Goal: Task Accomplishment & Management: Use online tool/utility

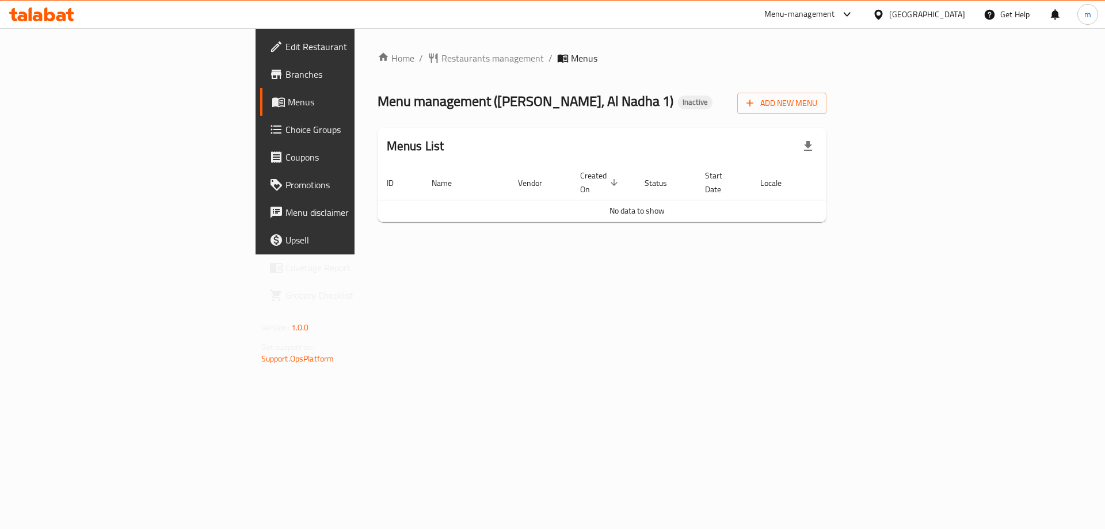
click at [286, 51] on span "Edit Restaurant" at bounding box center [359, 47] width 146 height 14
click at [817, 103] on span "Add New Menu" at bounding box center [782, 103] width 71 height 14
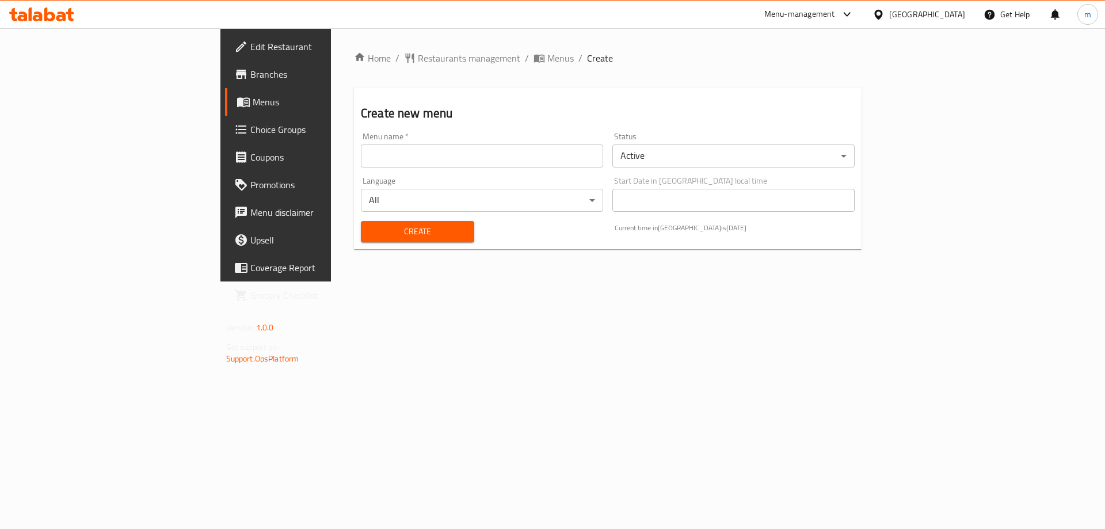
click at [395, 157] on input "text" at bounding box center [482, 155] width 242 height 23
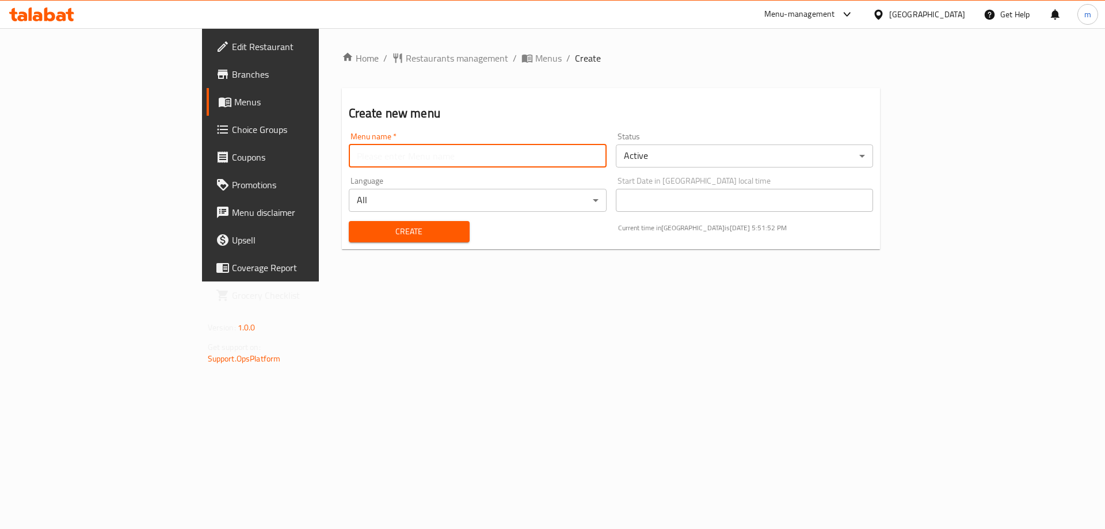
type input "Marwan"
click at [349, 222] on button "Create" at bounding box center [409, 231] width 121 height 21
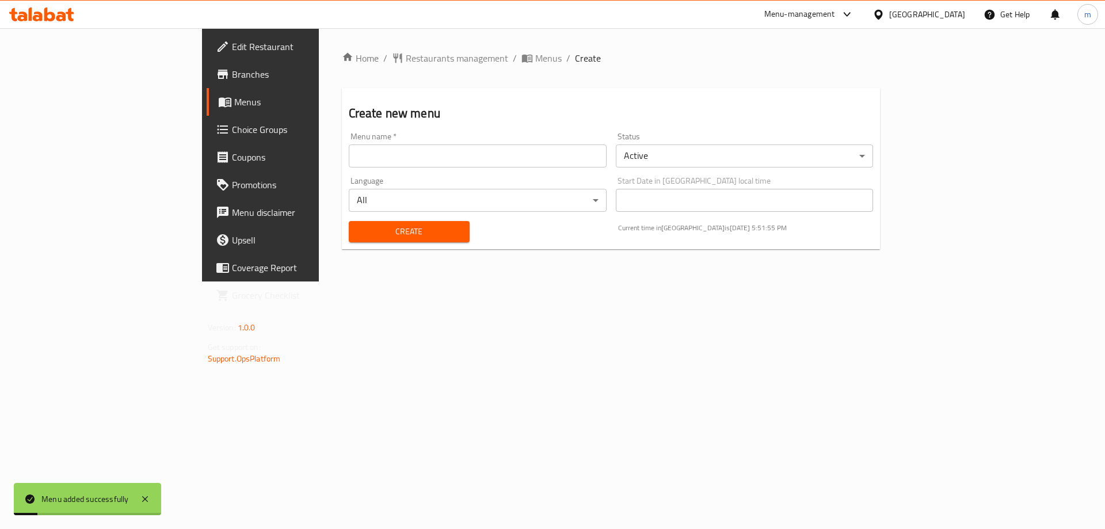
click at [234, 101] on span "Menus" at bounding box center [305, 102] width 143 height 14
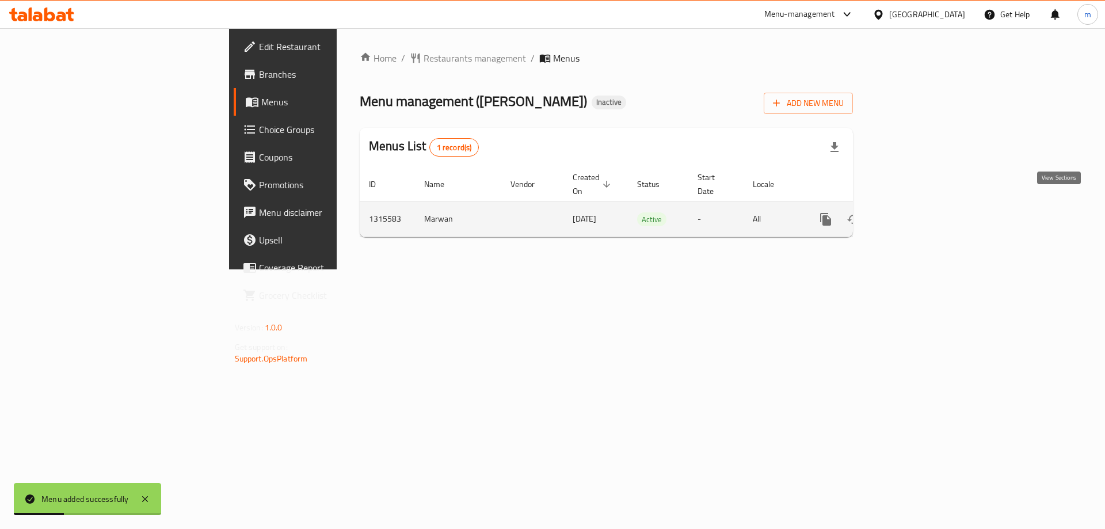
click at [916, 212] on icon "enhanced table" at bounding box center [909, 219] width 14 height 14
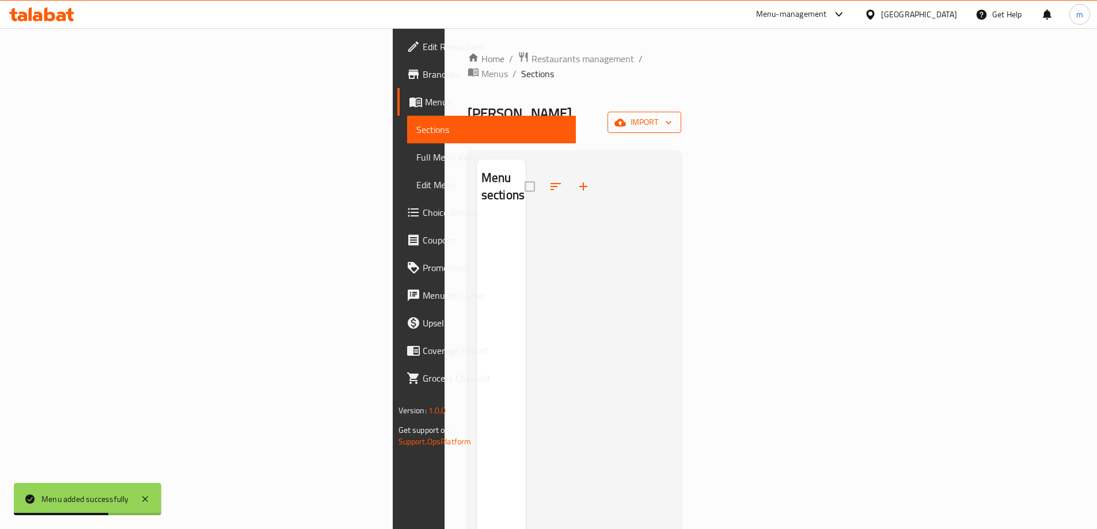
click at [672, 115] on span "import" at bounding box center [643, 122] width 55 height 14
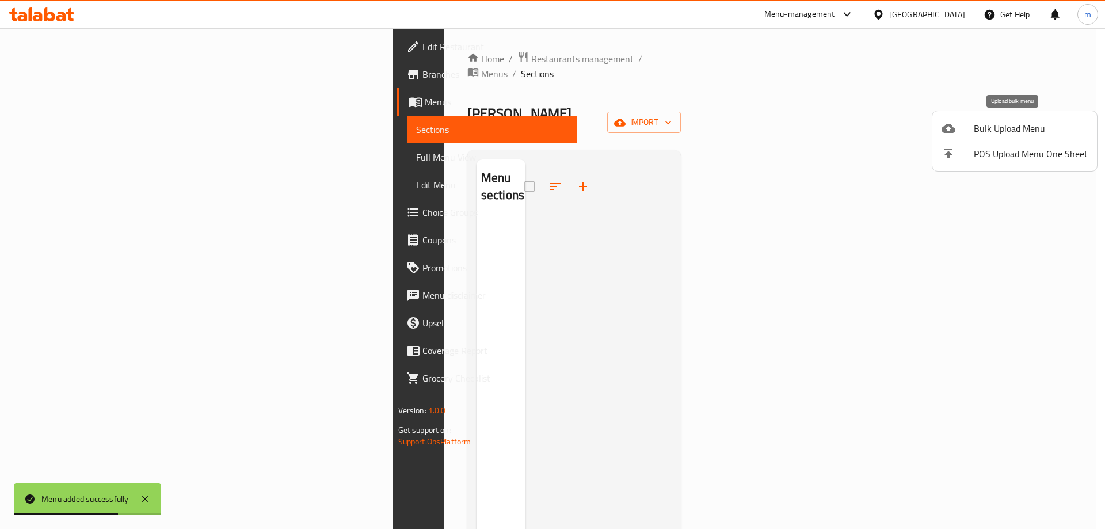
click at [981, 130] on span "Bulk Upload Menu" at bounding box center [1031, 128] width 114 height 14
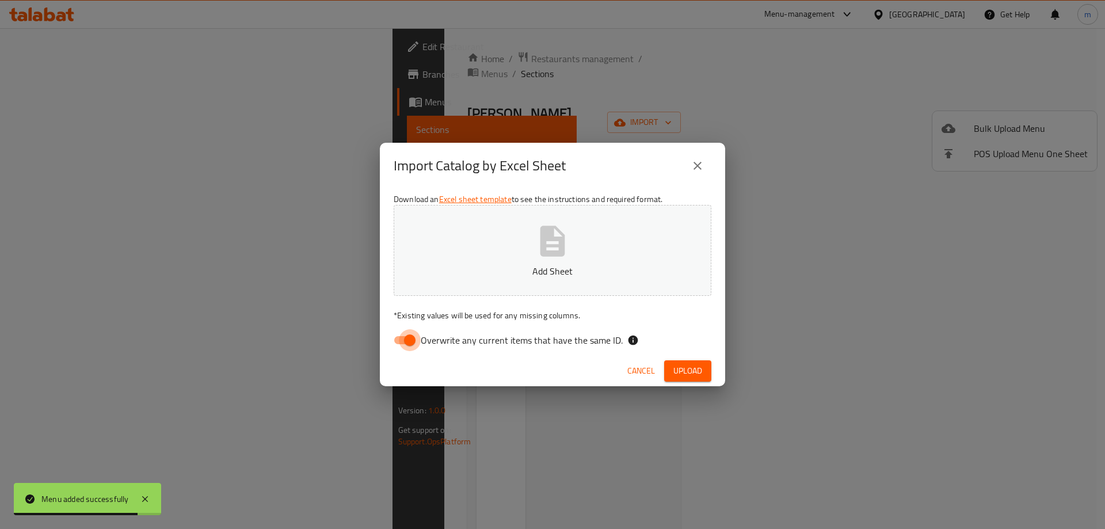
click at [405, 333] on input "Overwrite any current items that have the same ID." at bounding box center [410, 340] width 66 height 22
checkbox input "false"
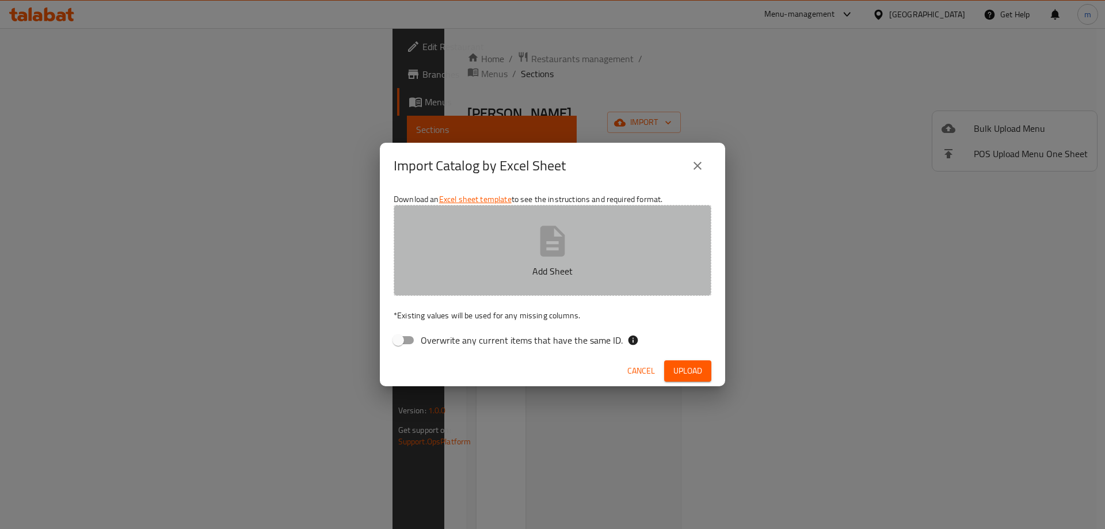
click at [511, 238] on button "Add Sheet" at bounding box center [553, 250] width 318 height 91
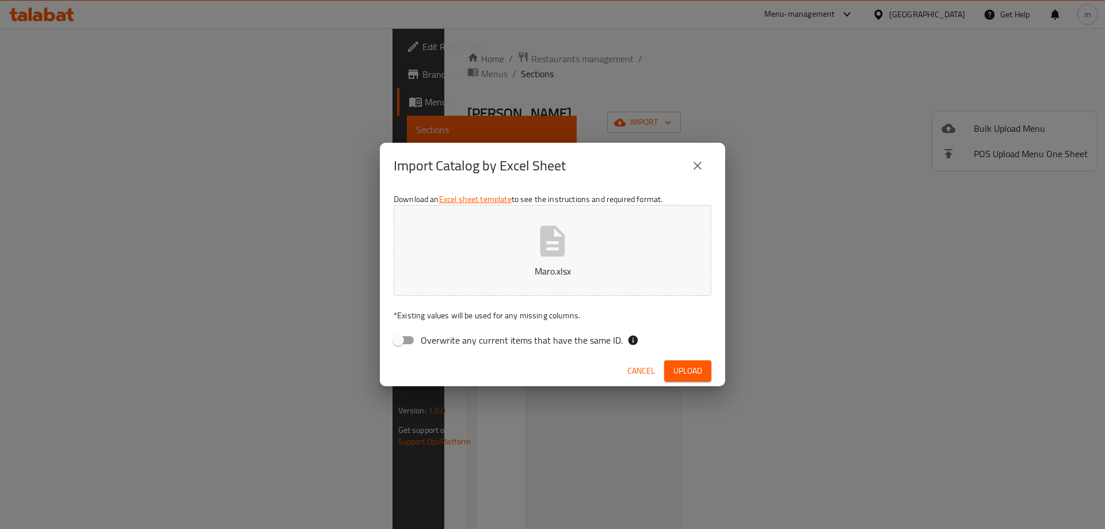
click at [683, 366] on span "Upload" at bounding box center [687, 371] width 29 height 14
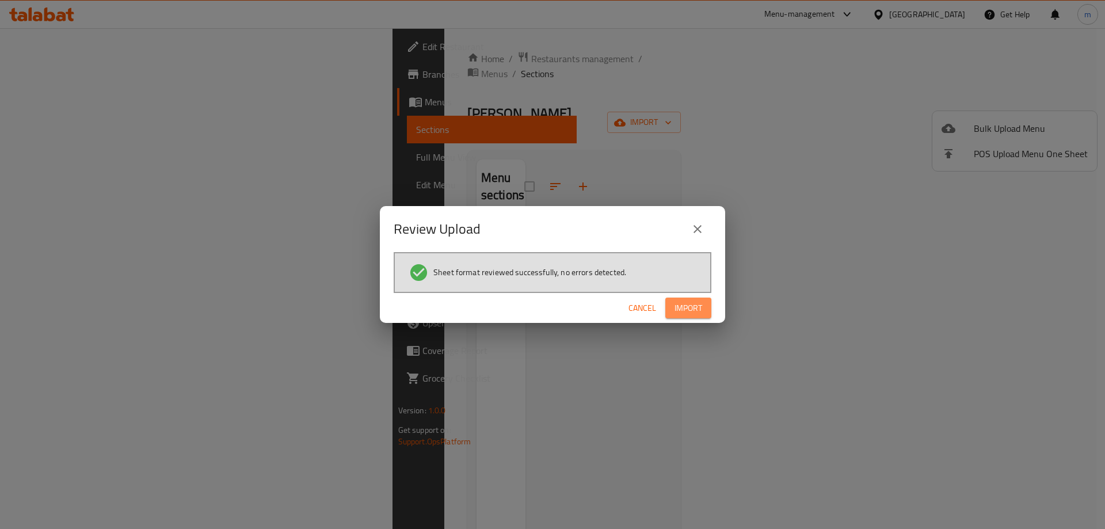
click at [684, 316] on button "Import" at bounding box center [688, 308] width 46 height 21
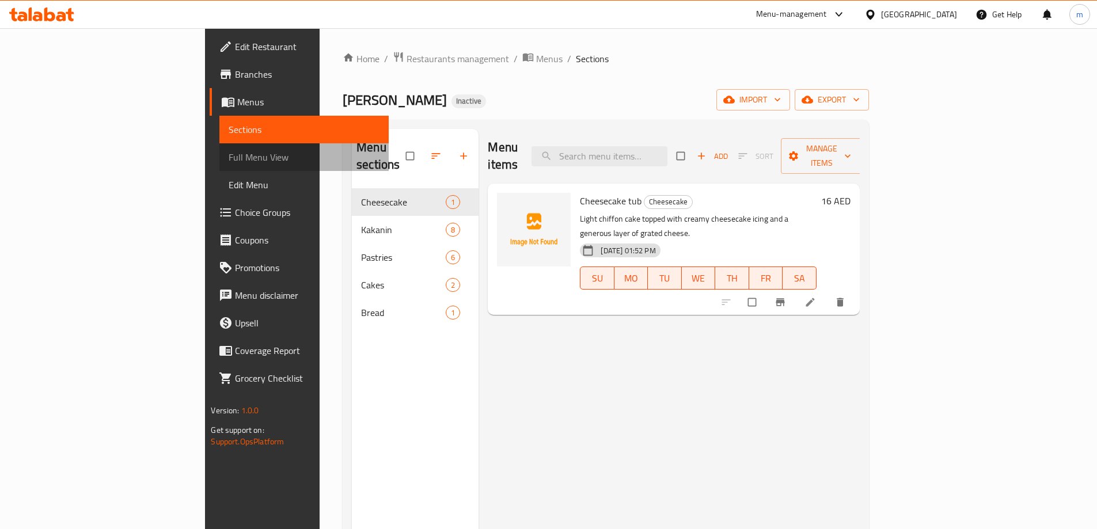
click at [229, 163] on span "Full Menu View" at bounding box center [304, 157] width 150 height 14
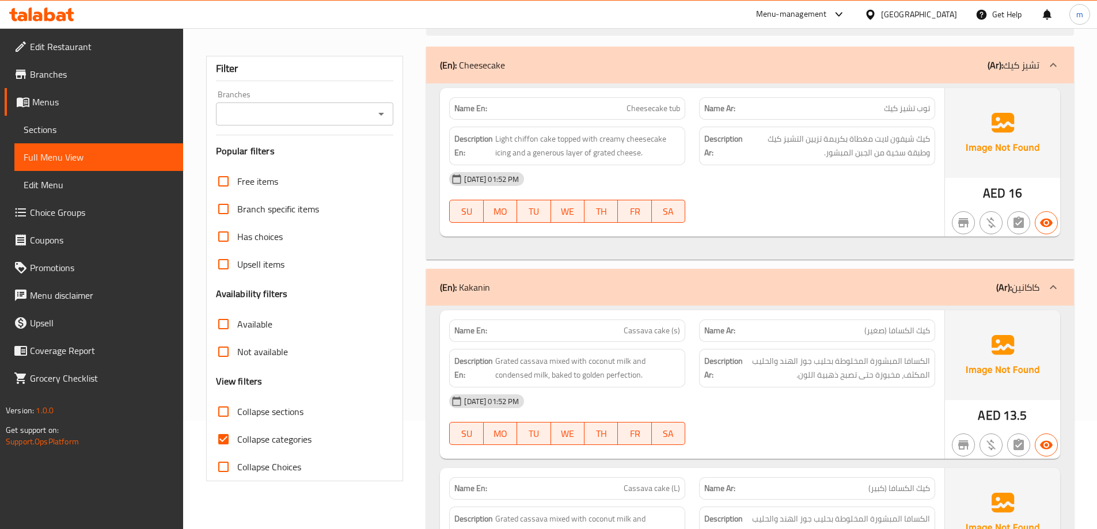
scroll to position [288, 0]
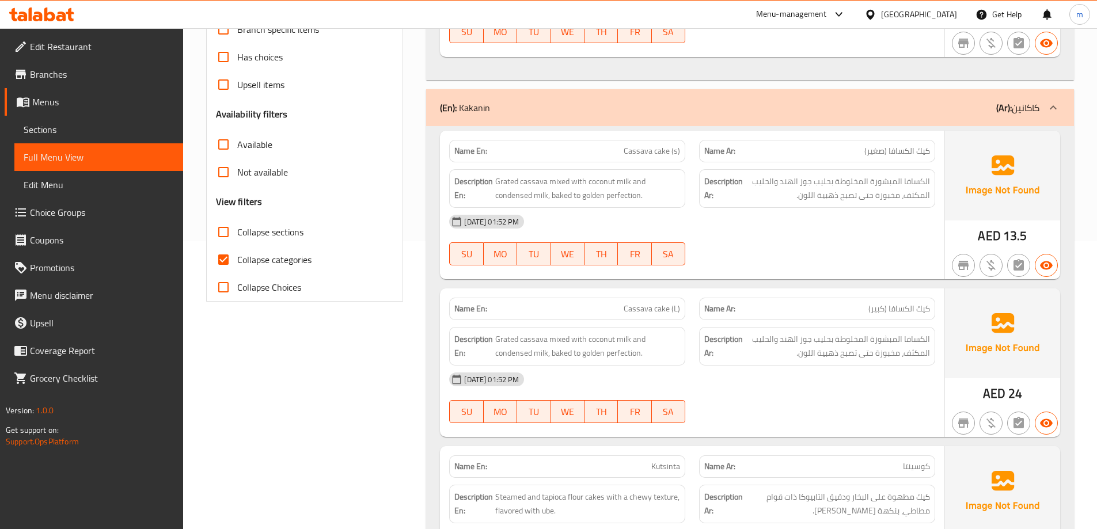
click at [255, 258] on span "Collapse categories" at bounding box center [274, 260] width 74 height 14
click at [237, 258] on input "Collapse categories" at bounding box center [224, 260] width 28 height 28
checkbox input "false"
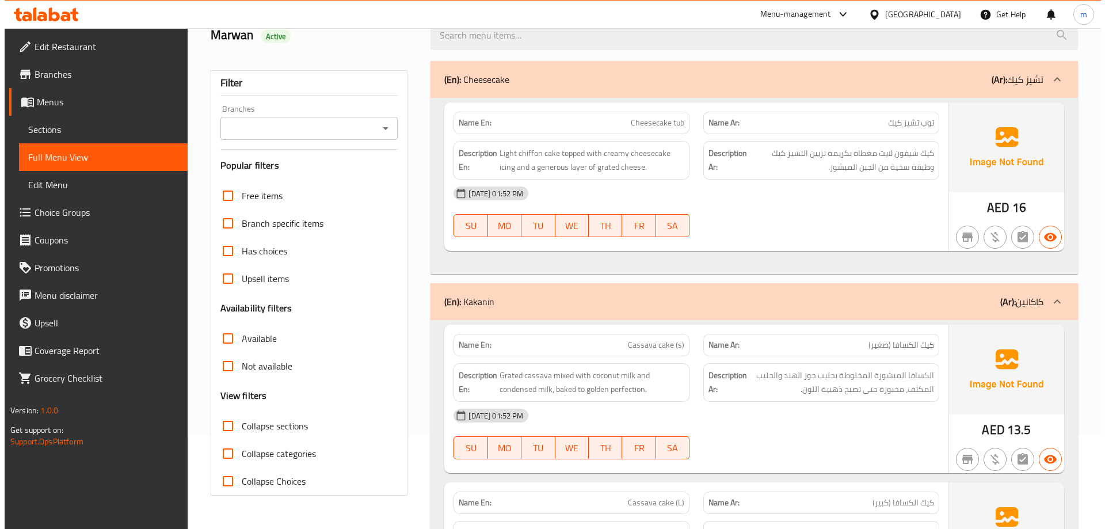
scroll to position [0, 0]
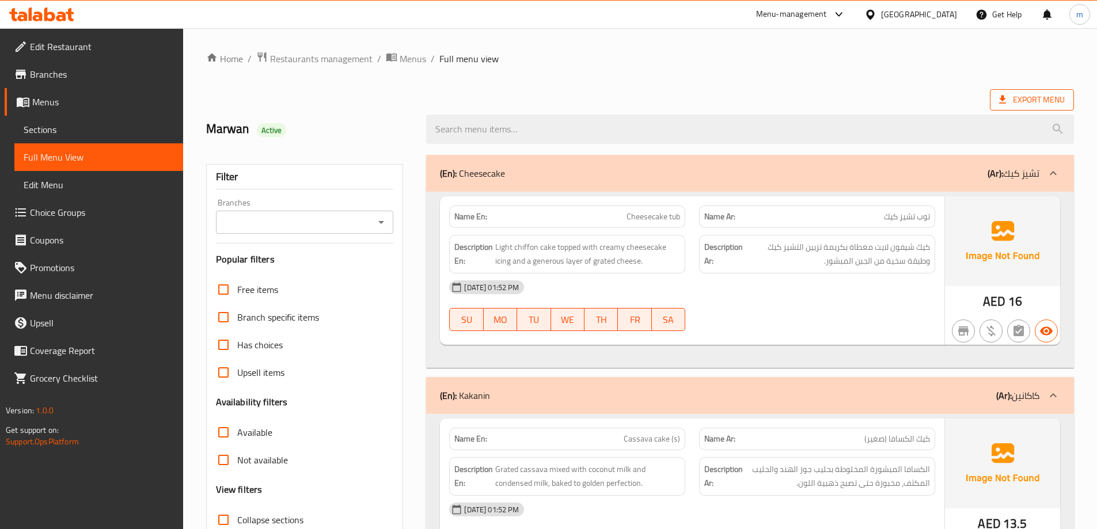
click at [1007, 90] on span "Export Menu" at bounding box center [1031, 99] width 84 height 21
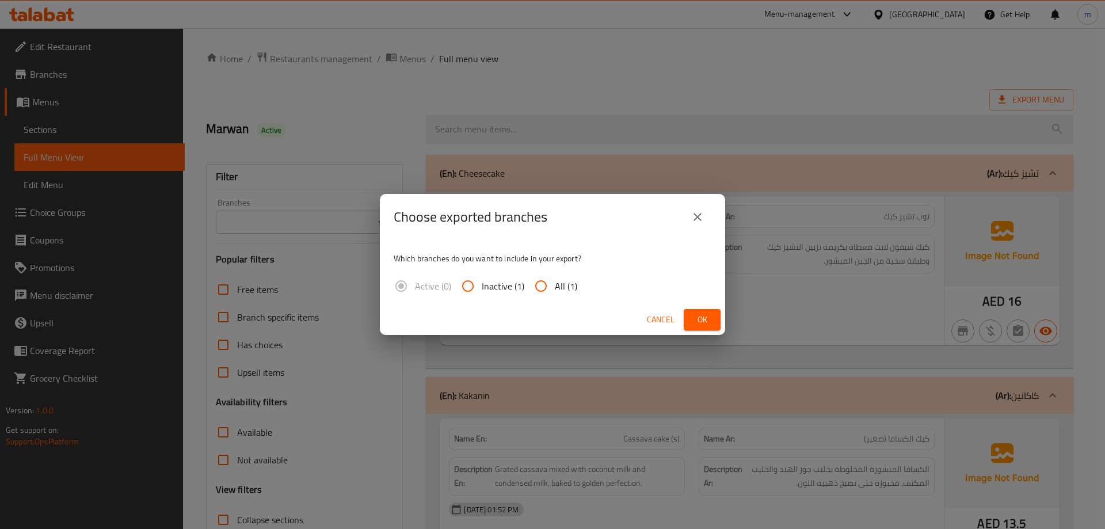
click at [537, 280] on input "All (1)" at bounding box center [541, 286] width 28 height 28
radio input "true"
click at [708, 317] on span "Ok" at bounding box center [702, 320] width 18 height 14
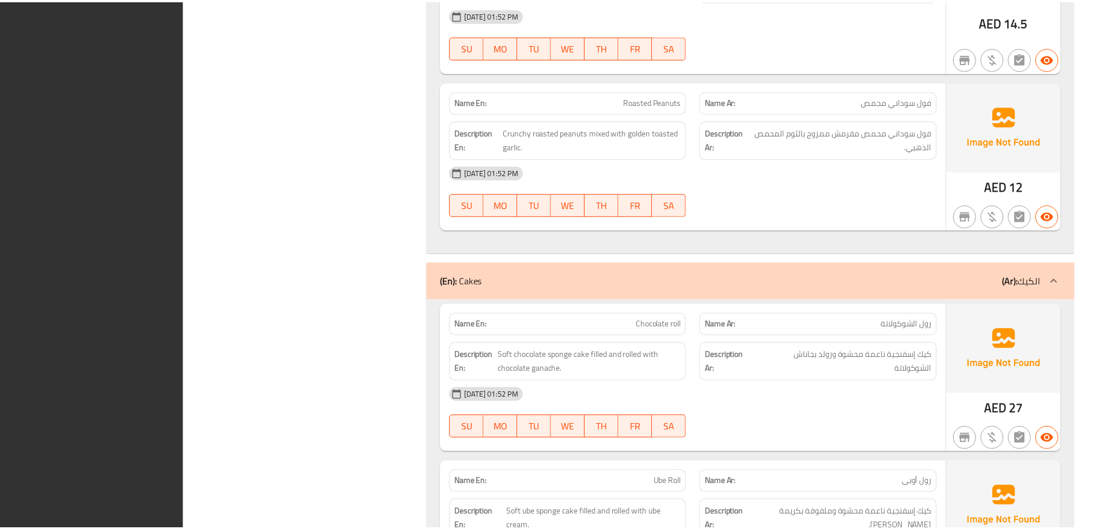
scroll to position [3214, 0]
